Goal: Task Accomplishment & Management: Use online tool/utility

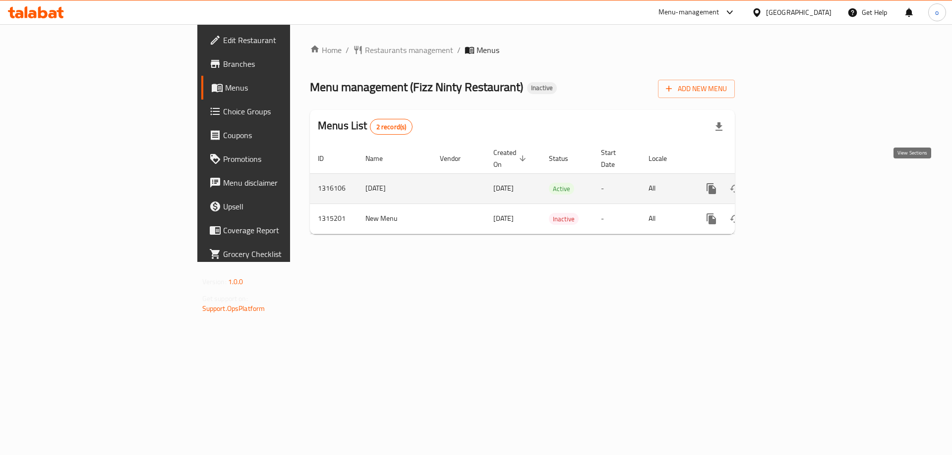
click at [787, 184] on icon "enhanced table" at bounding box center [782, 188] width 9 height 9
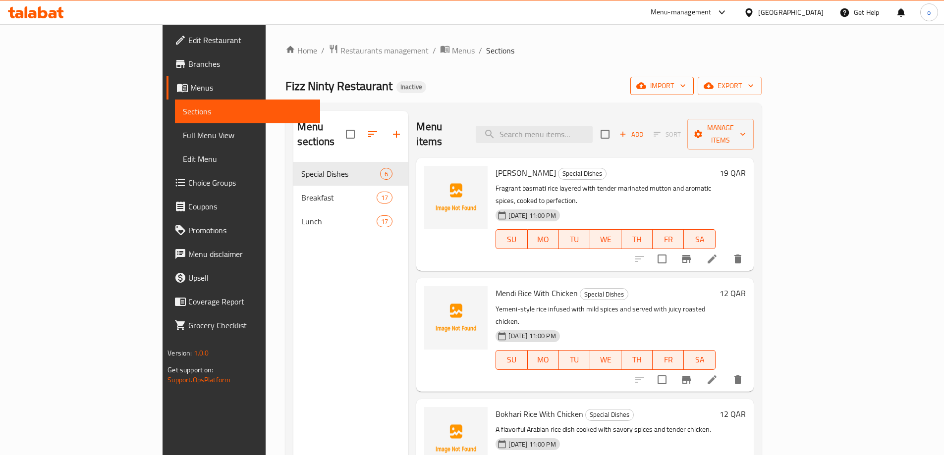
click at [686, 90] on span "import" at bounding box center [662, 86] width 48 height 12
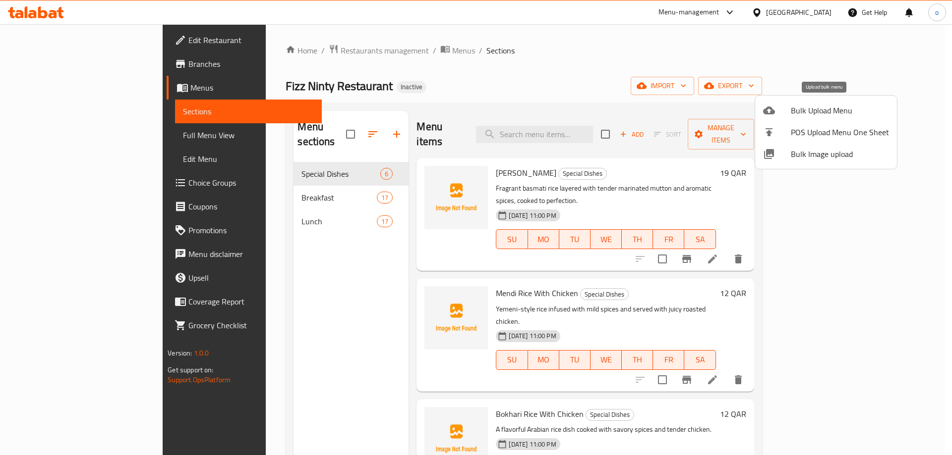
click at [824, 113] on span "Bulk Upload Menu" at bounding box center [839, 111] width 98 height 12
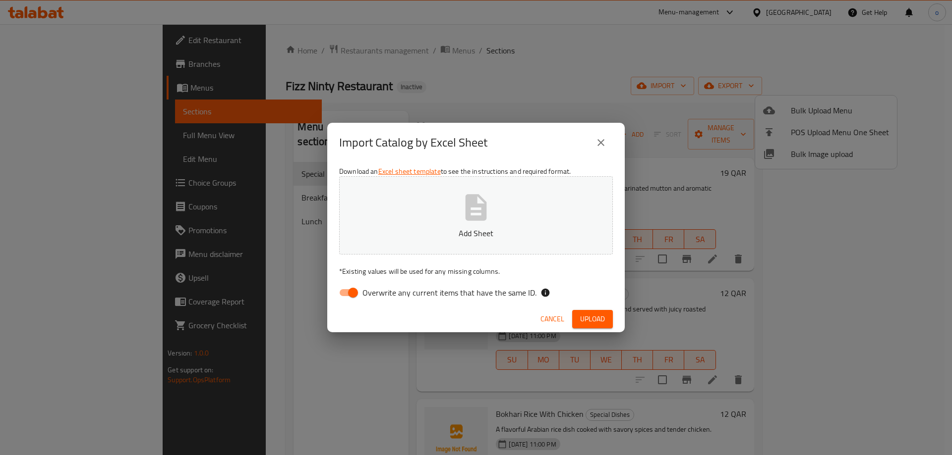
click at [348, 294] on input "Overwrite any current items that have the same ID." at bounding box center [353, 292] width 56 height 19
checkbox input "false"
click at [592, 316] on span "Upload" at bounding box center [592, 319] width 25 height 12
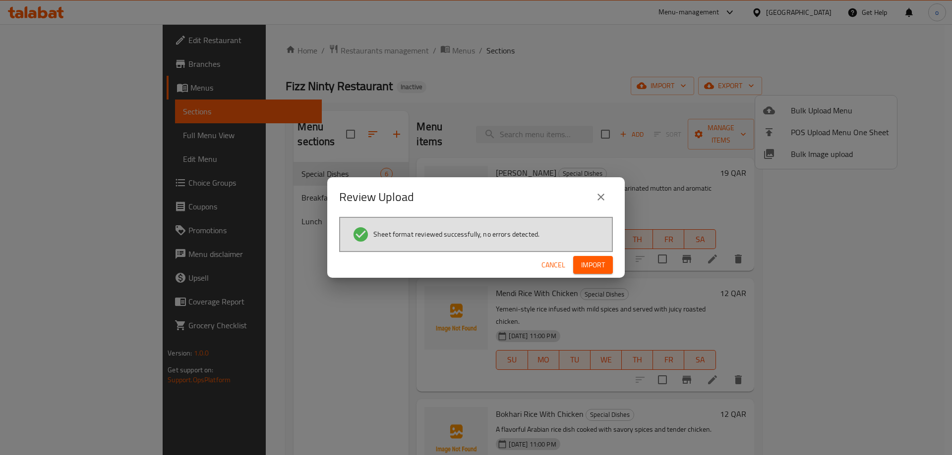
click at [603, 262] on span "Import" at bounding box center [593, 265] width 24 height 12
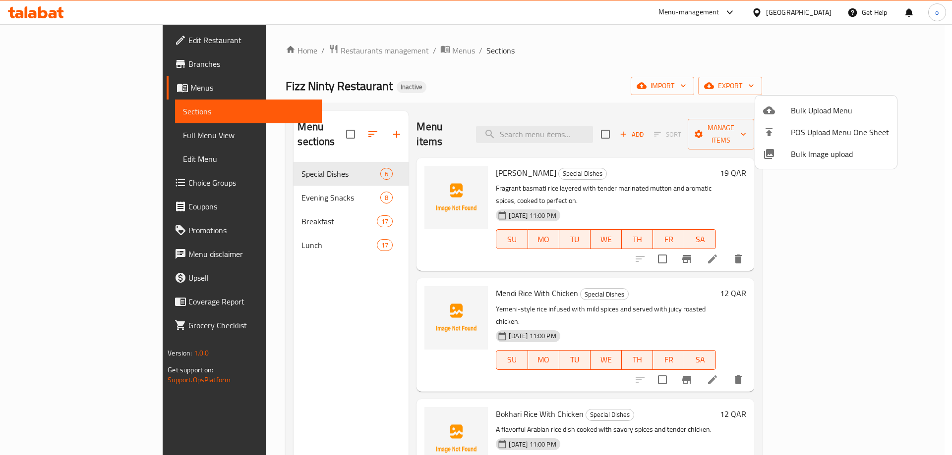
click at [249, 184] on div at bounding box center [476, 227] width 952 height 455
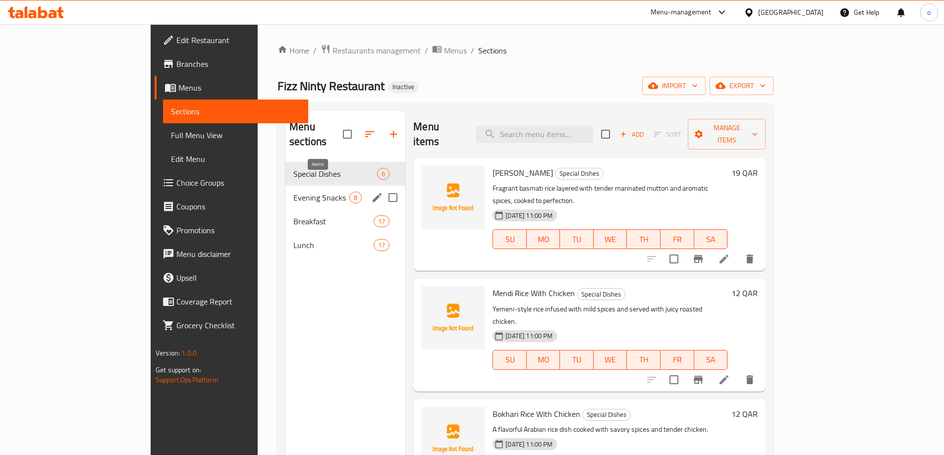
click at [349, 192] on div "8" at bounding box center [355, 198] width 12 height 12
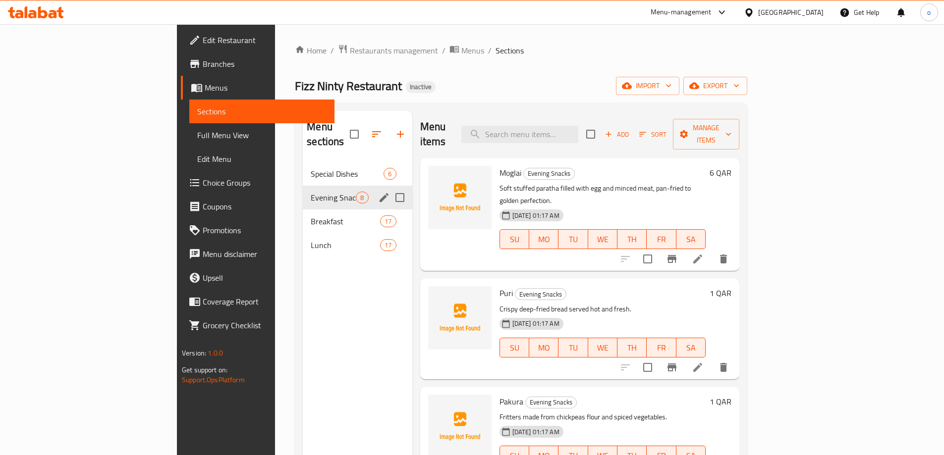
click at [380, 193] on icon "edit" at bounding box center [384, 197] width 9 height 9
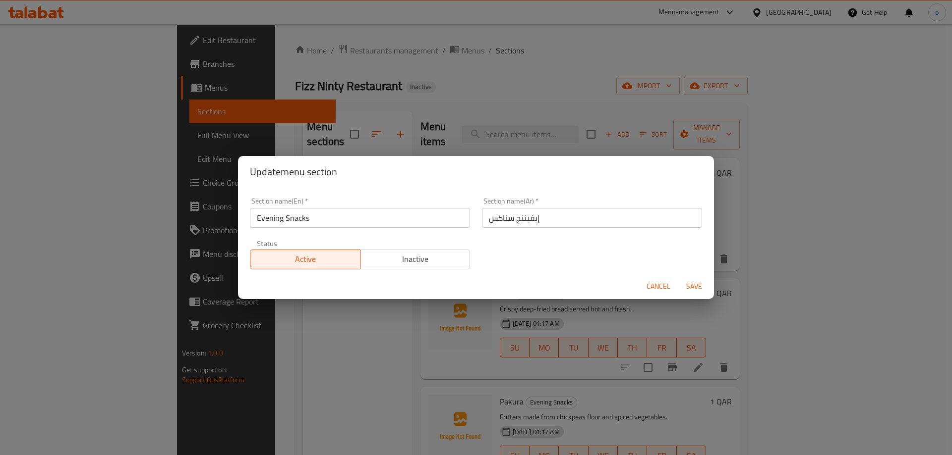
click at [659, 285] on span "Cancel" at bounding box center [658, 287] width 24 height 12
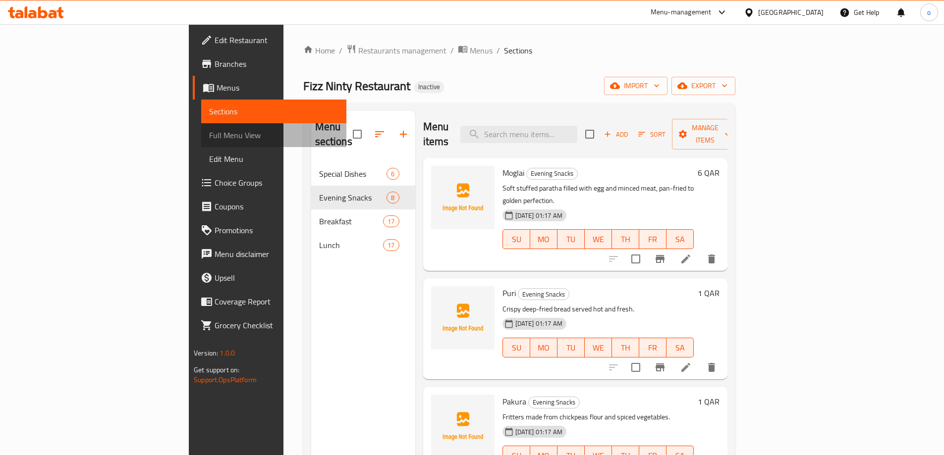
click at [201, 143] on link "Full Menu View" at bounding box center [273, 135] width 145 height 24
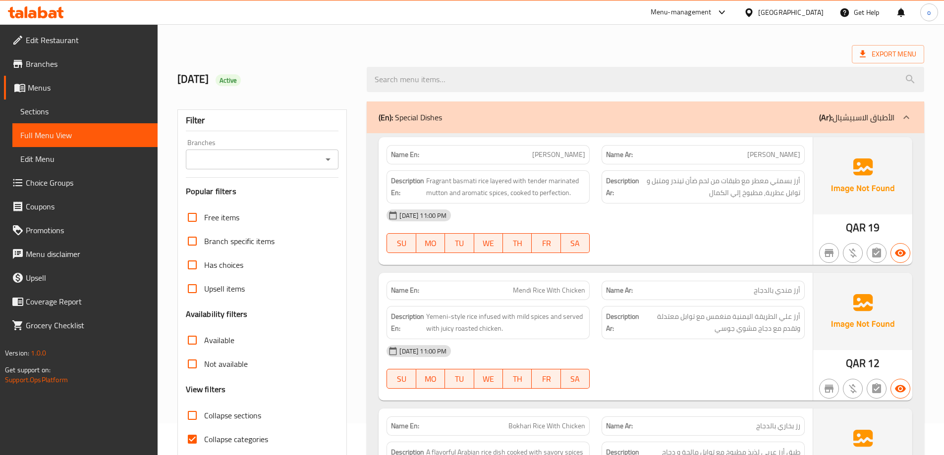
scroll to position [50, 0]
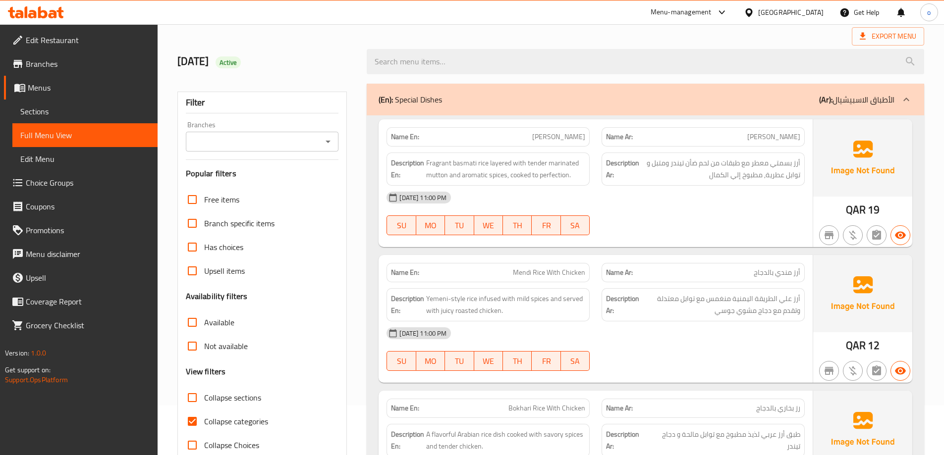
click at [237, 419] on span "Collapse categories" at bounding box center [236, 422] width 64 height 12
click at [204, 419] on input "Collapse categories" at bounding box center [192, 422] width 24 height 24
checkbox input "false"
click at [237, 395] on span "Collapse sections" at bounding box center [232, 398] width 57 height 12
click at [204, 395] on input "Collapse sections" at bounding box center [192, 398] width 24 height 24
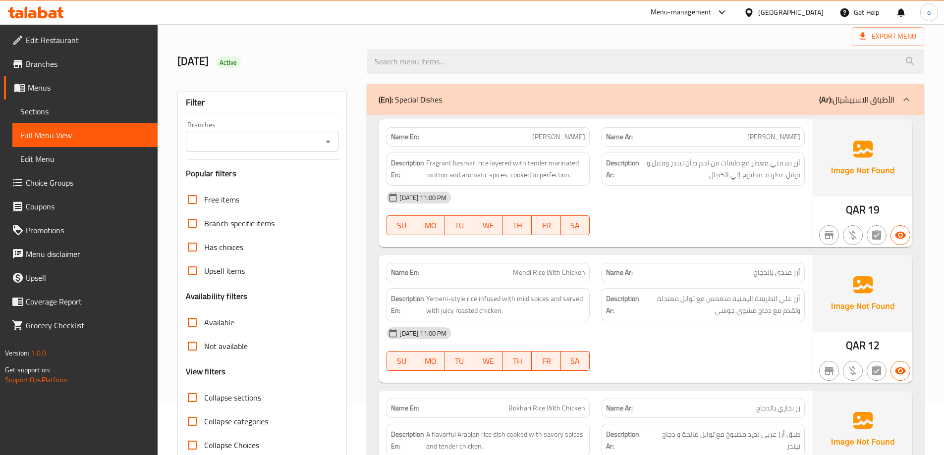
checkbox input "true"
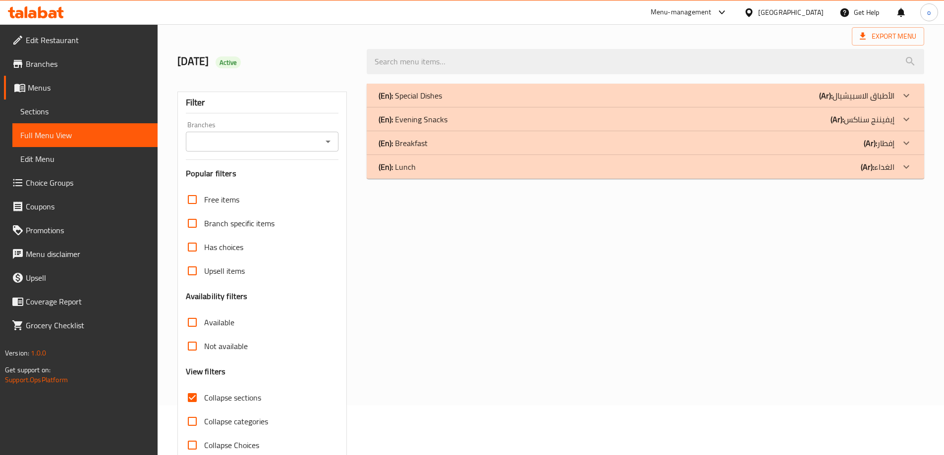
click at [905, 117] on icon at bounding box center [907, 119] width 12 height 12
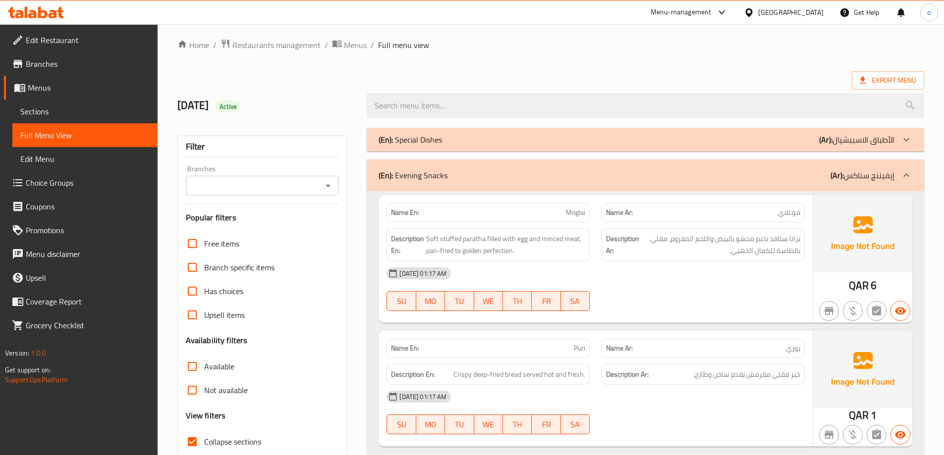
scroll to position [0, 0]
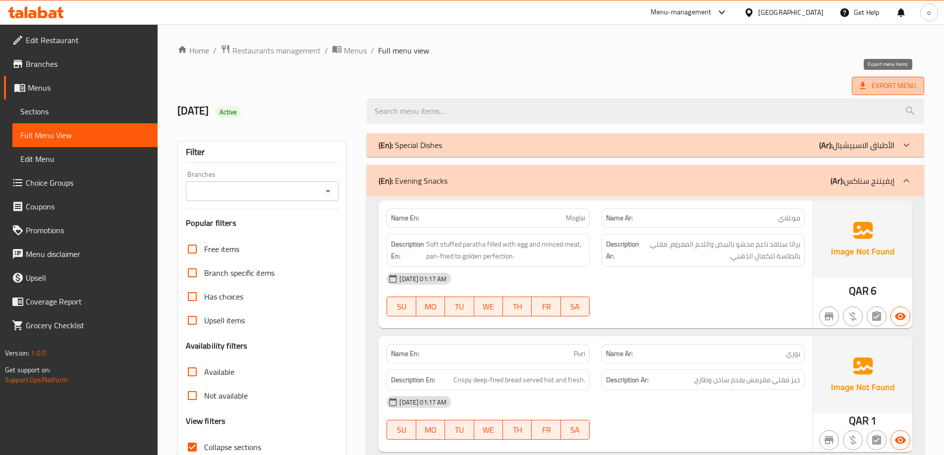
click at [867, 83] on icon at bounding box center [863, 86] width 10 height 10
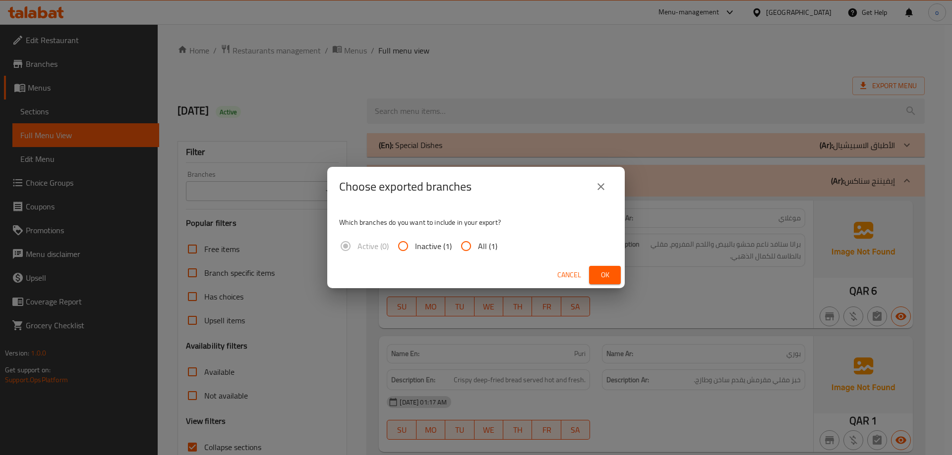
click at [465, 242] on input "All (1)" at bounding box center [466, 246] width 24 height 24
radio input "true"
click at [614, 277] on button "Ok" at bounding box center [605, 275] width 32 height 18
